Goal: Task Accomplishment & Management: Use online tool/utility

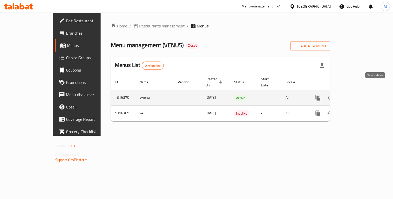
click at [358, 94] on icon "enhanced table" at bounding box center [355, 97] width 6 height 6
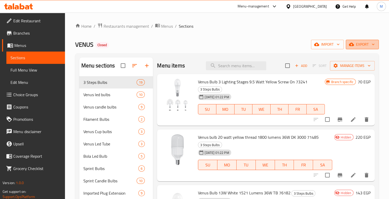
click at [367, 45] on span "export" at bounding box center [362, 44] width 25 height 6
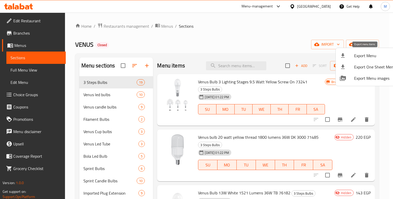
click at [363, 52] on span "Export Menu" at bounding box center [375, 55] width 42 height 6
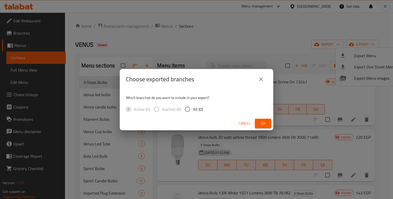
click at [193, 106] on span "All (0)" at bounding box center [198, 109] width 10 height 6
click at [182, 106] on input "All (0)" at bounding box center [187, 109] width 11 height 11
radio input "true"
click at [259, 120] on button "Ok" at bounding box center [263, 122] width 16 height 9
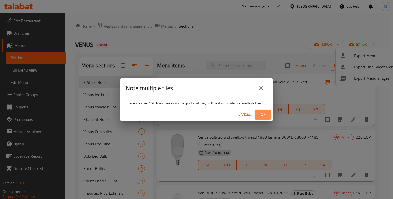
click at [258, 110] on button "Ok" at bounding box center [263, 114] width 16 height 9
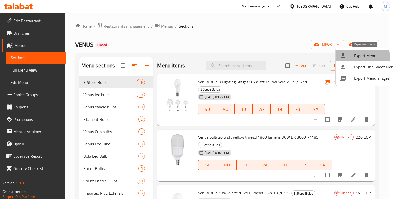
click at [354, 57] on span "Export Menu" at bounding box center [375, 55] width 42 height 6
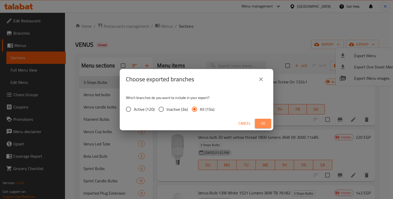
click at [267, 122] on button "Ok" at bounding box center [263, 122] width 16 height 9
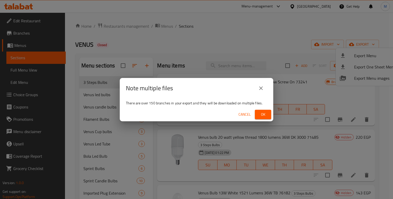
click at [263, 111] on span "Ok" at bounding box center [263, 114] width 8 height 6
